Goal: Navigation & Orientation: Find specific page/section

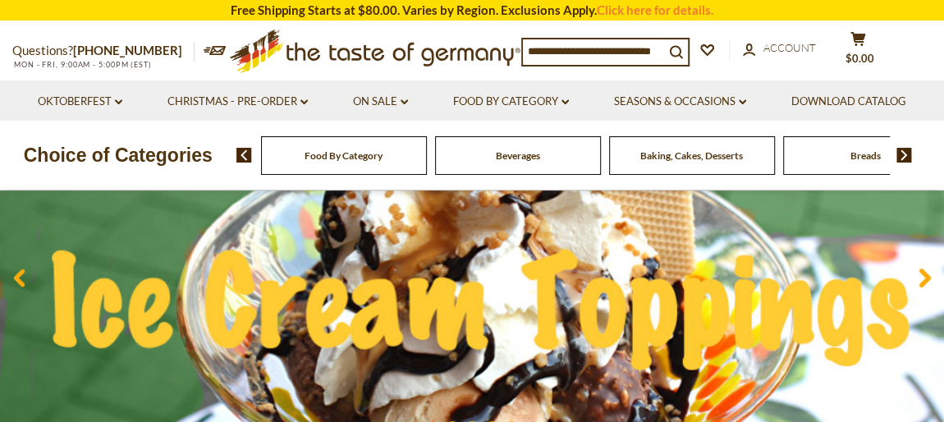
scroll to position [124, 0]
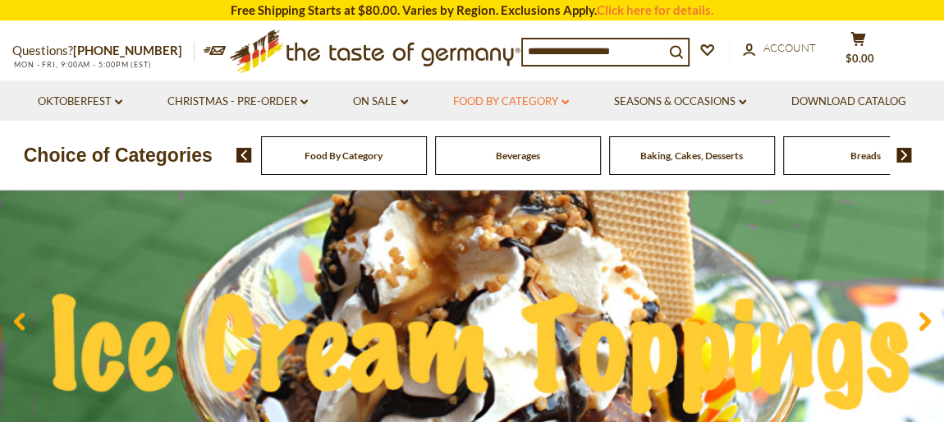
click at [564, 101] on icon at bounding box center [565, 101] width 7 height 5
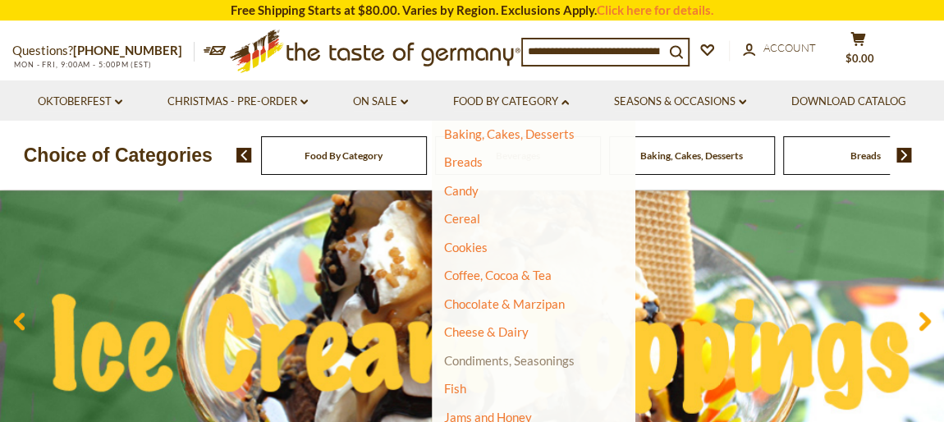
click at [512, 357] on link "Condiments, Seasonings" at bounding box center [509, 360] width 131 height 15
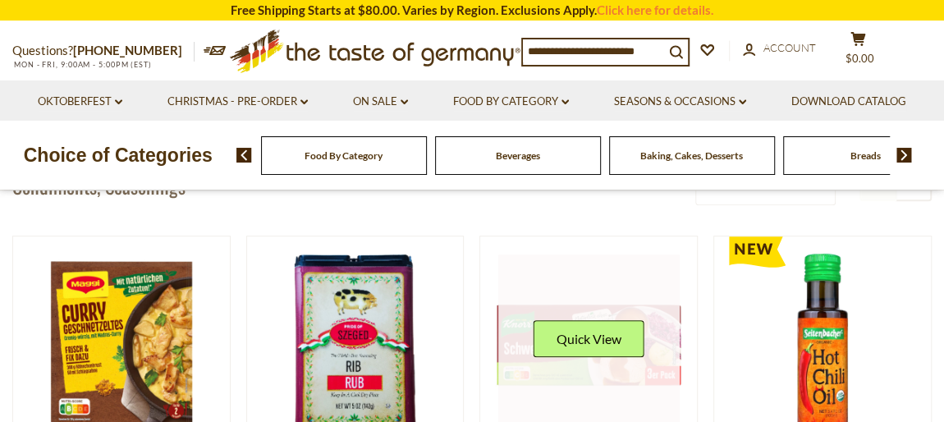
scroll to position [498, 0]
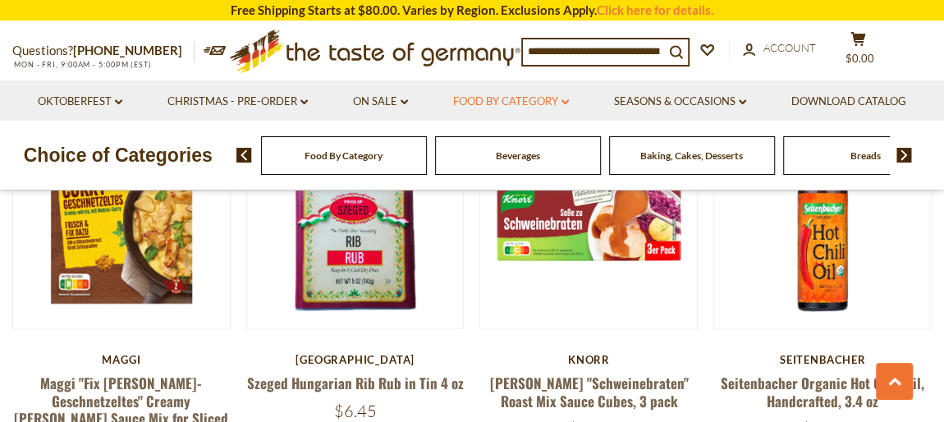
click at [567, 100] on icon "dropdown_arrow" at bounding box center [565, 102] width 7 height 6
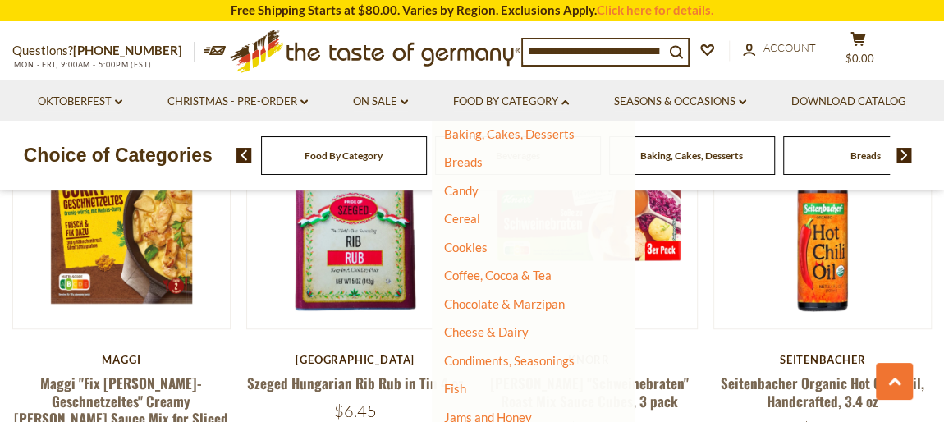
scroll to position [249, 0]
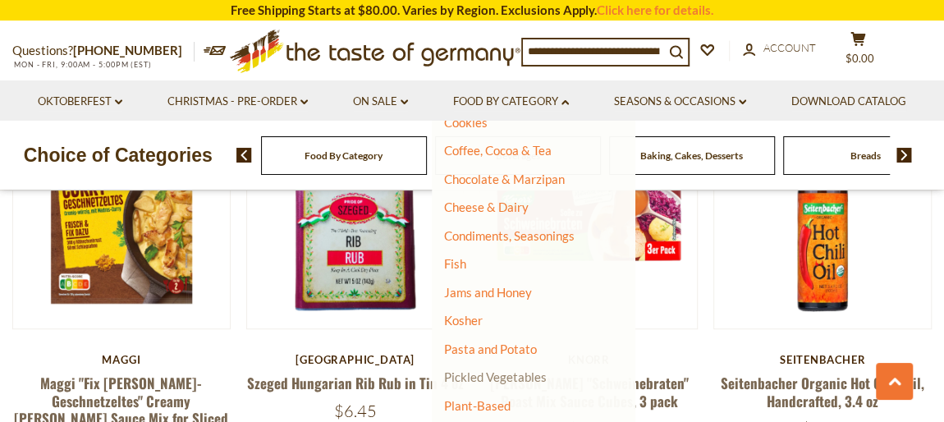
click at [508, 379] on link "Pickled Vegetables" at bounding box center [495, 376] width 103 height 15
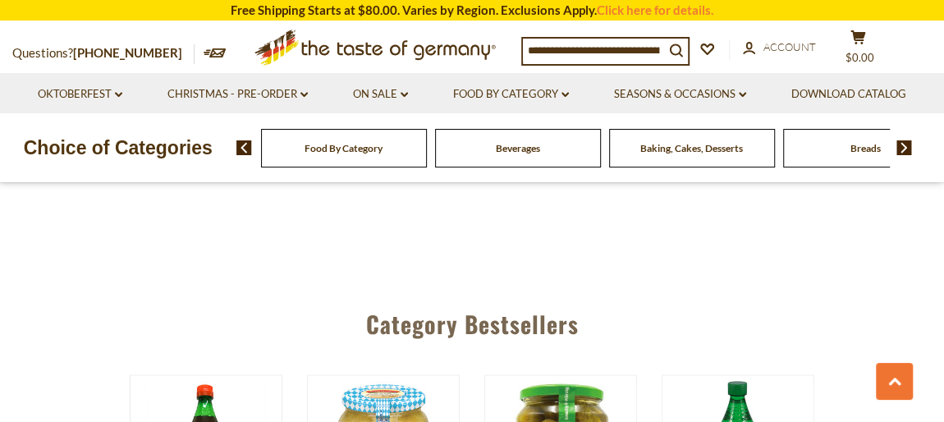
scroll to position [4229, 0]
